Goal: Task Accomplishment & Management: Complete application form

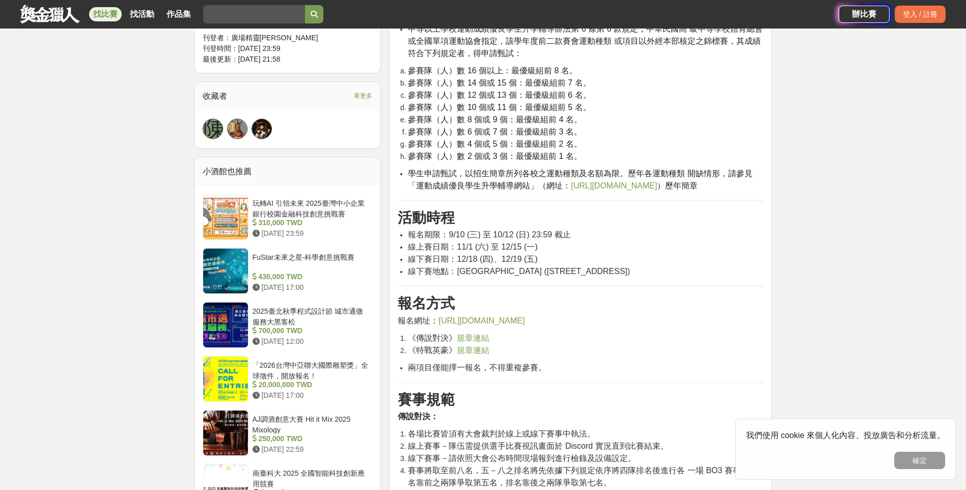
scroll to position [611, 0]
click at [511, 321] on span "https://docs.google.com/forms/d/e/1FAIpQLSckAGdkv0eM-0kWhdRcZImFd1CyKzHks939Zuv…" at bounding box center [481, 320] width 86 height 9
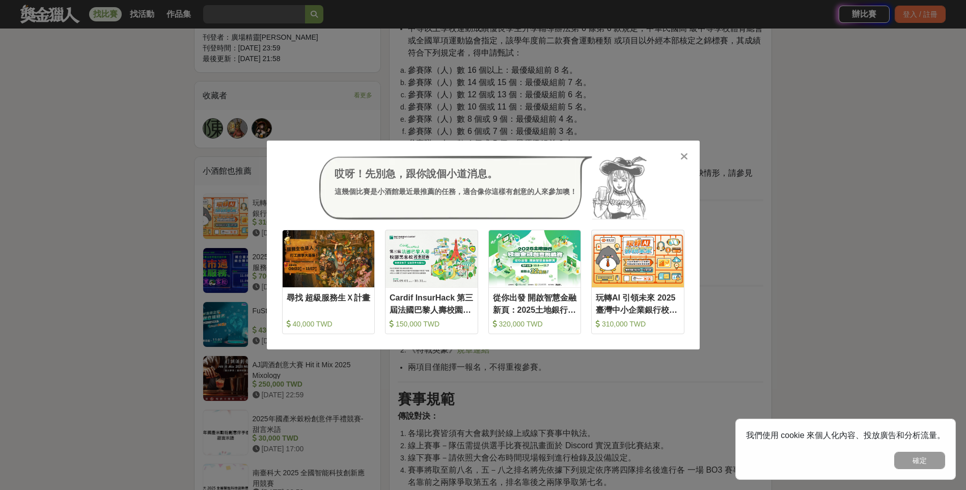
click at [683, 148] on div "哎呀！先別急，跟你說個小道消息。 這幾個比賽是小酒館最近最推薦的任務，適合像你這樣有創意的人來參加噢！ 收藏 尋找 超級服務生Ｘ計畫 40,000 TWD 收…" at bounding box center [483, 244] width 433 height 209
click at [685, 157] on icon at bounding box center [684, 156] width 8 height 10
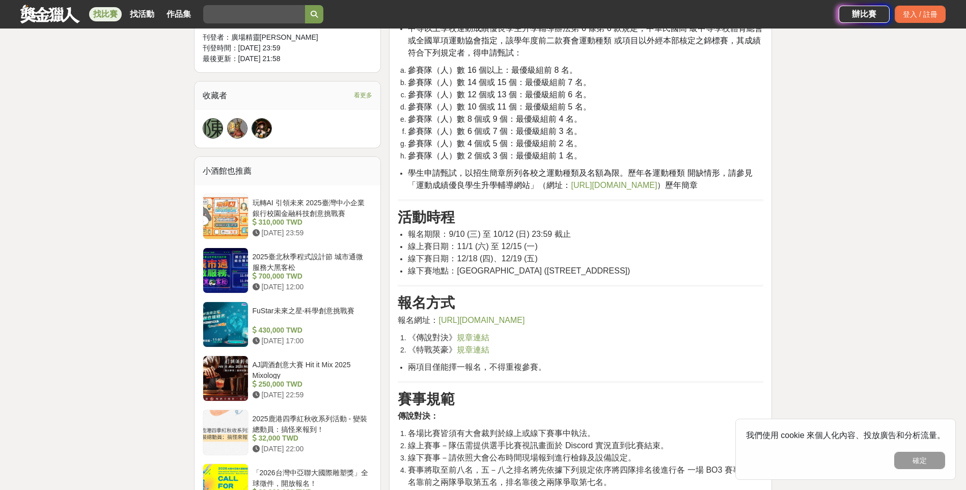
click at [524, 321] on span "https://docs.google.com/forms/d/e/1FAIpQLSckAGdkv0eM-0kWhdRcZImFd1CyKzHks939Zuv…" at bounding box center [481, 320] width 86 height 9
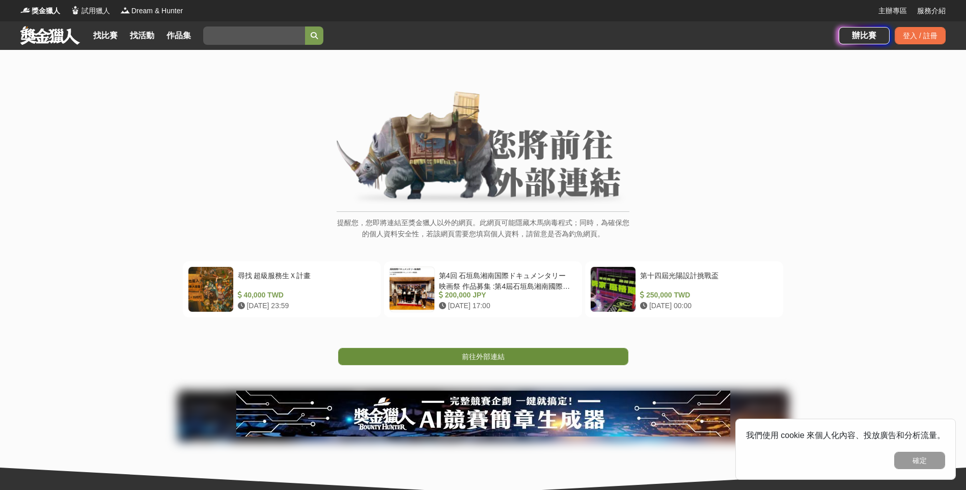
click at [491, 359] on span "前往外部連結" at bounding box center [483, 356] width 43 height 8
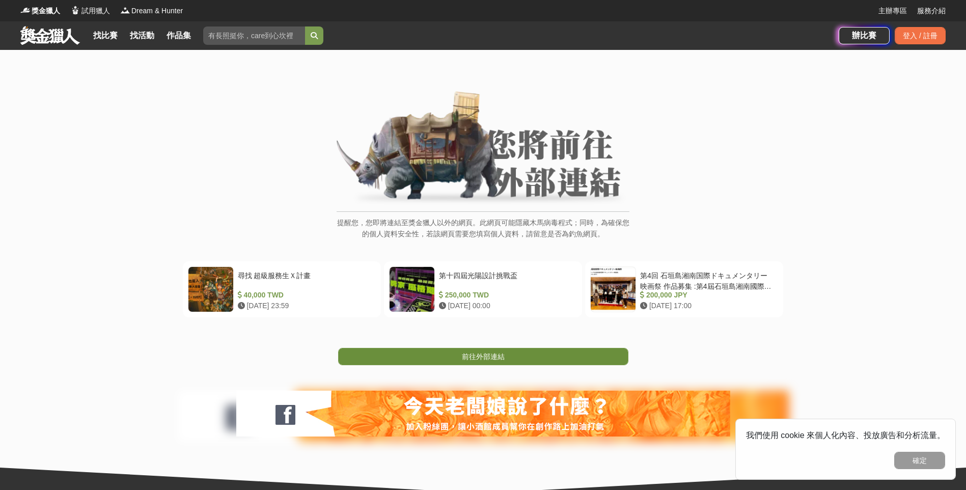
click at [524, 349] on link "前往外部連結" at bounding box center [483, 356] width 290 height 17
